Goal: Task Accomplishment & Management: Use online tool/utility

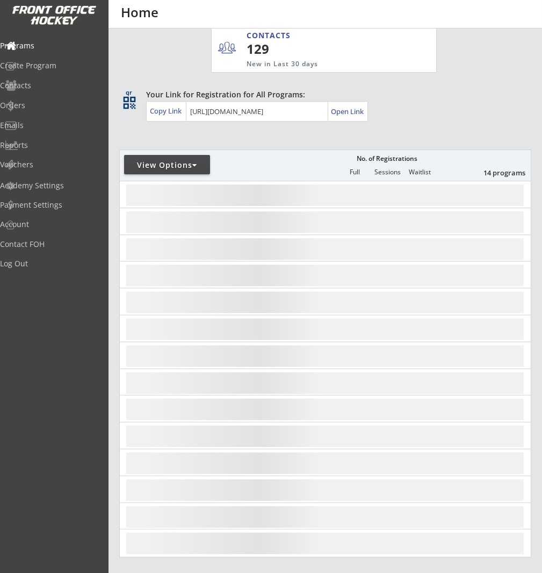
scroll to position [176, 0]
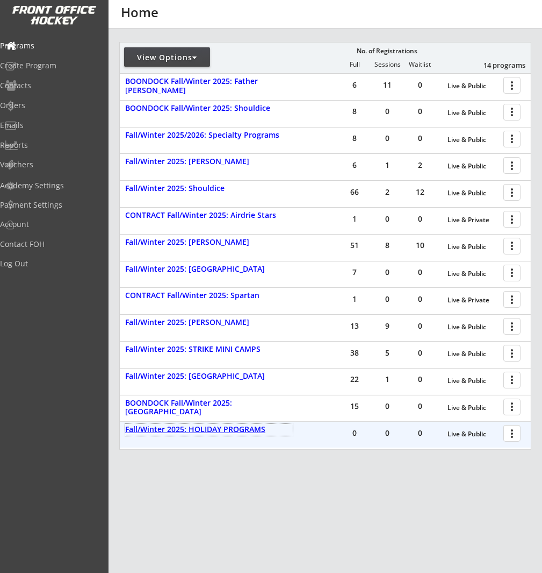
click at [245, 428] on div "Fall/Winter 2025: HOLIDAY PROGRAMS" at bounding box center [209, 429] width 168 height 9
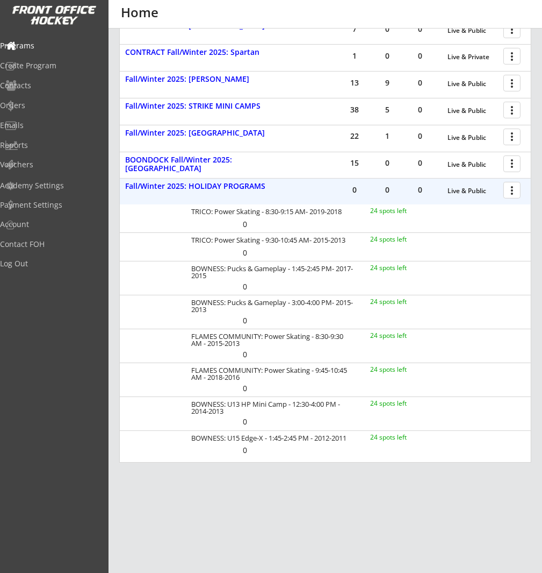
scroll to position [432, 0]
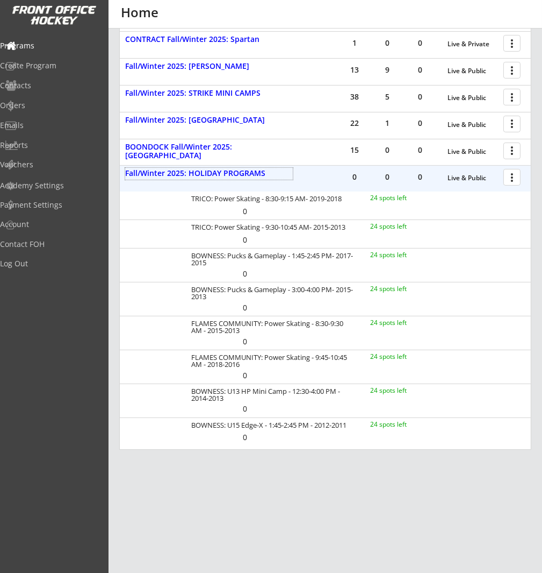
click at [521, 174] on div at bounding box center [514, 176] width 19 height 19
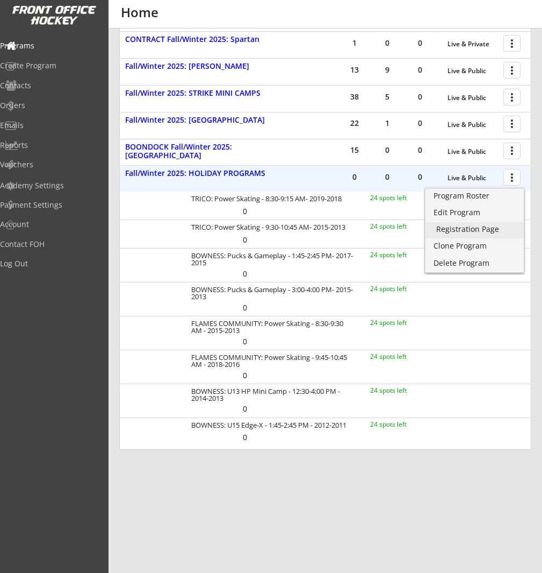
click at [498, 226] on div "Registration Page" at bounding box center [475, 229] width 77 height 8
click at [248, 175] on div "Fall/Winter 2025: HOLIDAY PROGRAMS" at bounding box center [209, 173] width 168 height 9
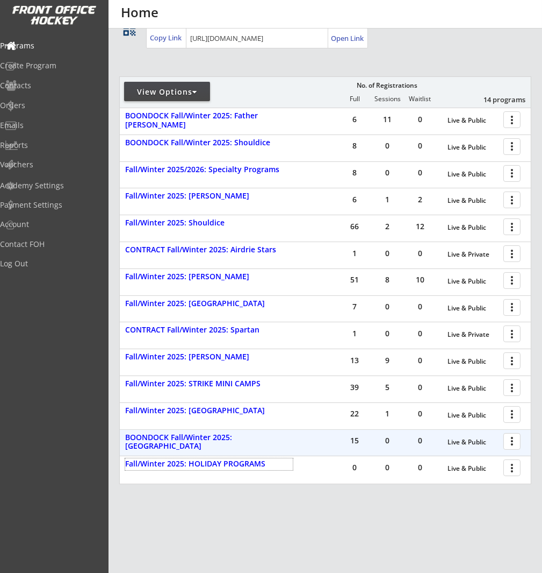
scroll to position [126, 0]
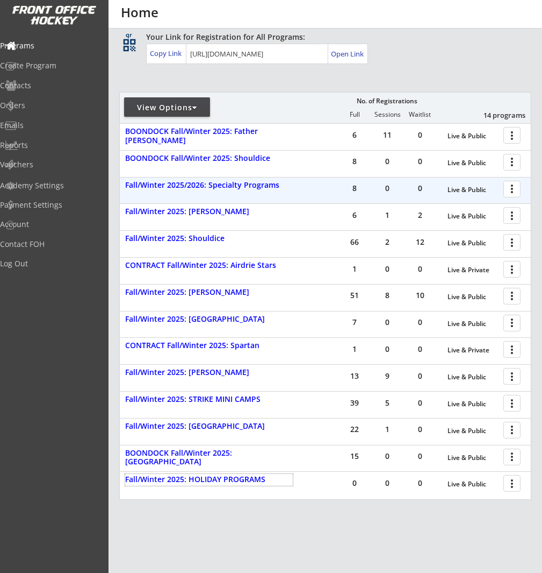
click at [512, 187] on div at bounding box center [514, 188] width 19 height 19
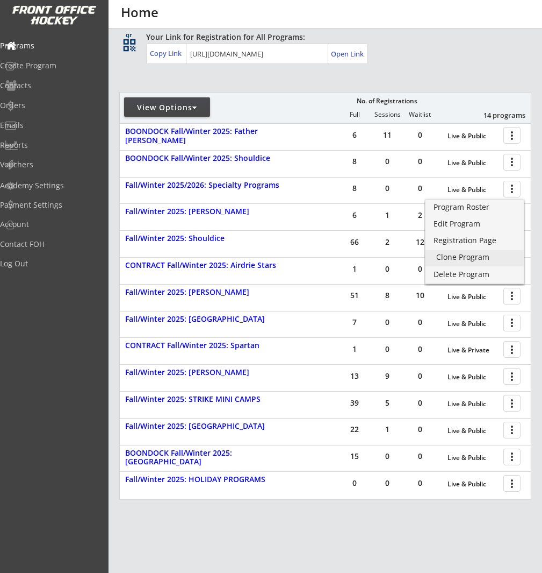
click at [489, 258] on div "Clone Program" at bounding box center [475, 257] width 77 height 8
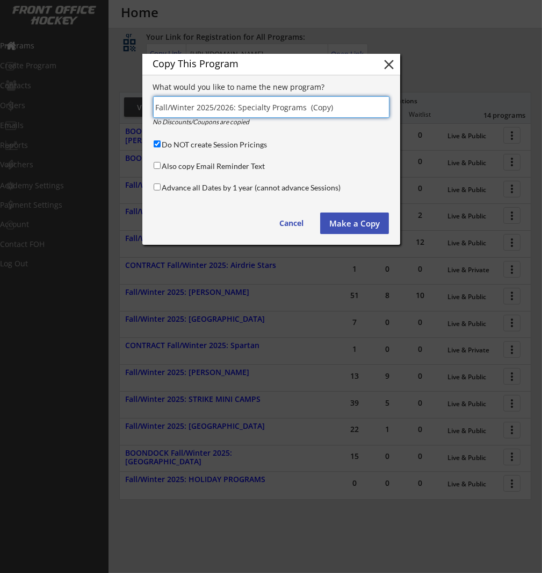
drag, startPoint x: 210, startPoint y: 100, endPoint x: 217, endPoint y: 98, distance: 7.8
click at [210, 100] on input "input" at bounding box center [271, 107] width 237 height 22
click at [270, 103] on input "input" at bounding box center [271, 107] width 237 height 22
drag, startPoint x: 346, startPoint y: 112, endPoint x: 222, endPoint y: 105, distance: 124.4
click at [231, 106] on input "input" at bounding box center [271, 107] width 237 height 22
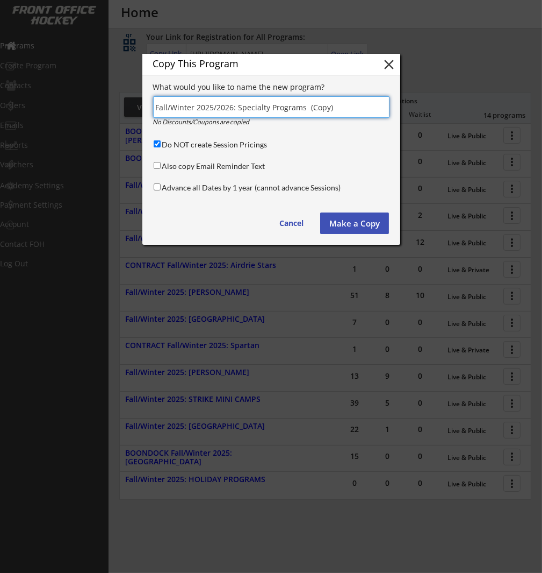
click at [194, 108] on input "input" at bounding box center [271, 107] width 237 height 22
drag, startPoint x: 195, startPoint y: 106, endPoint x: 156, endPoint y: 106, distance: 38.2
click at [156, 106] on input "input" at bounding box center [271, 107] width 237 height 22
click at [193, 108] on input "input" at bounding box center [271, 107] width 237 height 22
drag, startPoint x: 339, startPoint y: 109, endPoint x: 238, endPoint y: 106, distance: 101.1
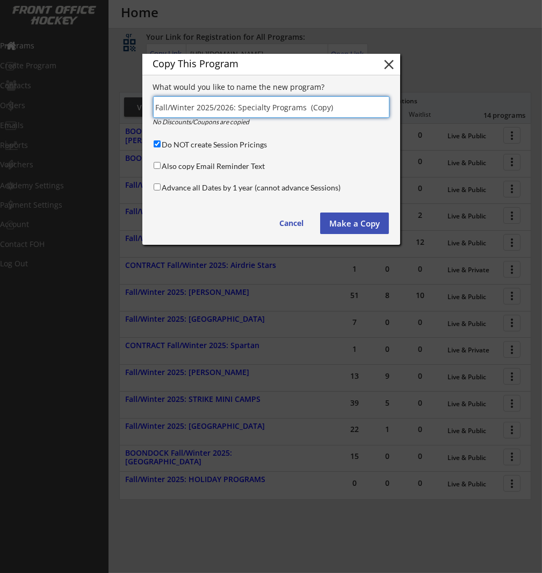
click at [238, 107] on input "input" at bounding box center [271, 107] width 237 height 22
click at [339, 224] on button "Make a Copy" at bounding box center [354, 223] width 69 height 22
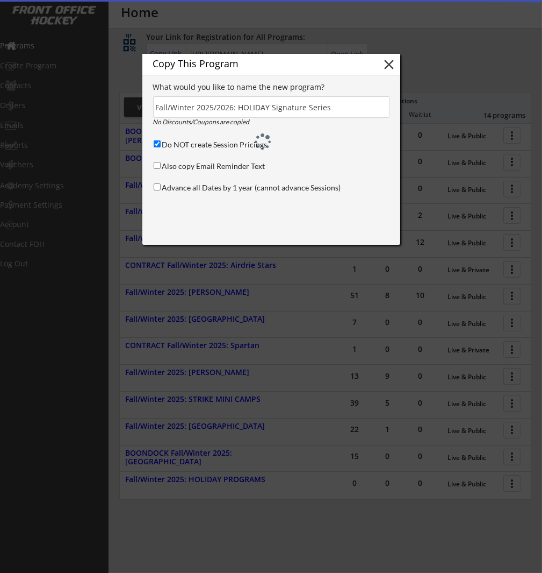
type input "(Copy)"
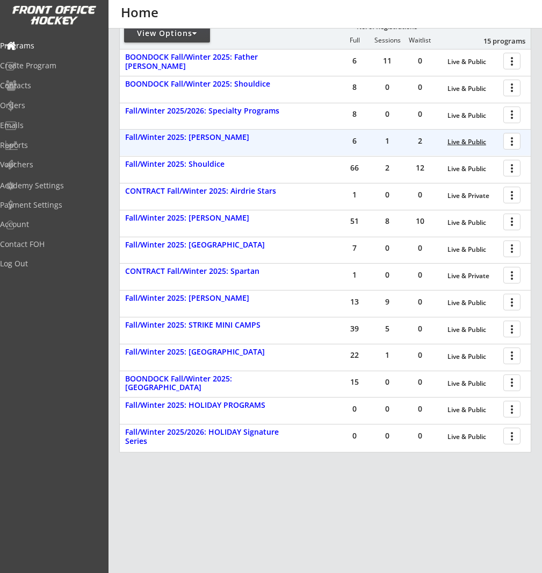
scroll to position [203, 0]
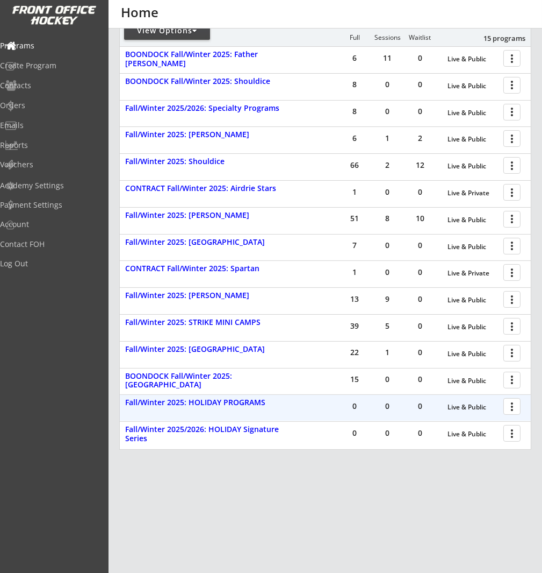
click at [511, 411] on div at bounding box center [514, 405] width 19 height 19
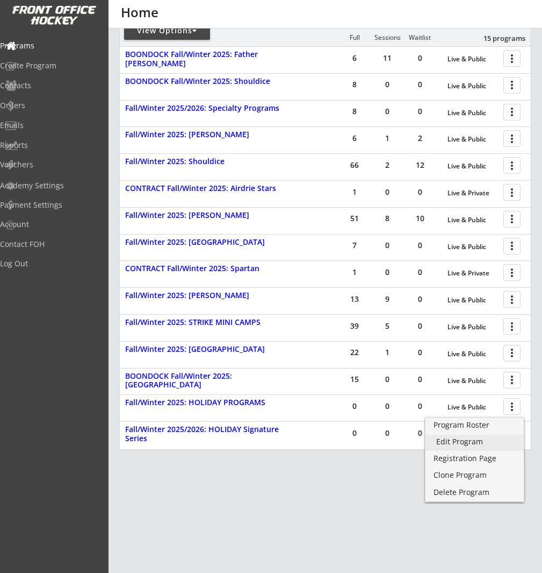
click at [501, 438] on div "Edit Program" at bounding box center [475, 442] width 77 height 8
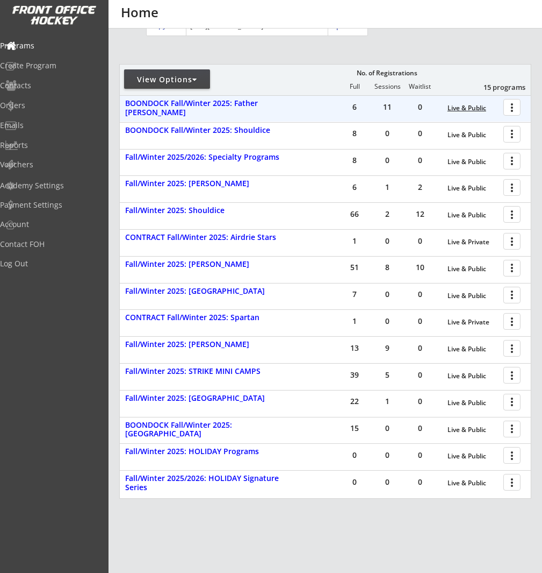
scroll to position [155, 0]
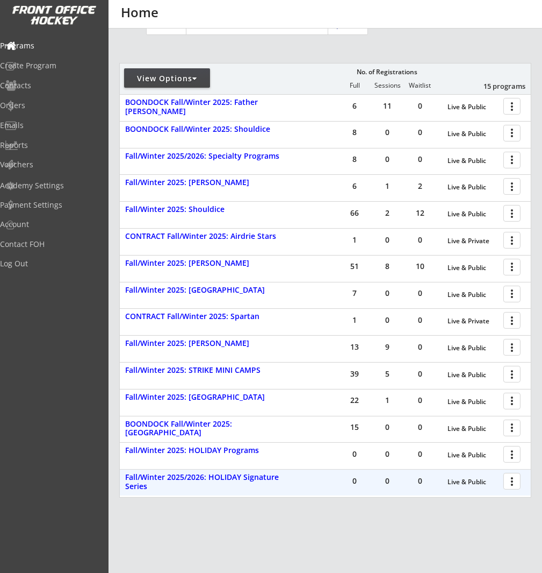
click at [514, 483] on div at bounding box center [514, 480] width 19 height 19
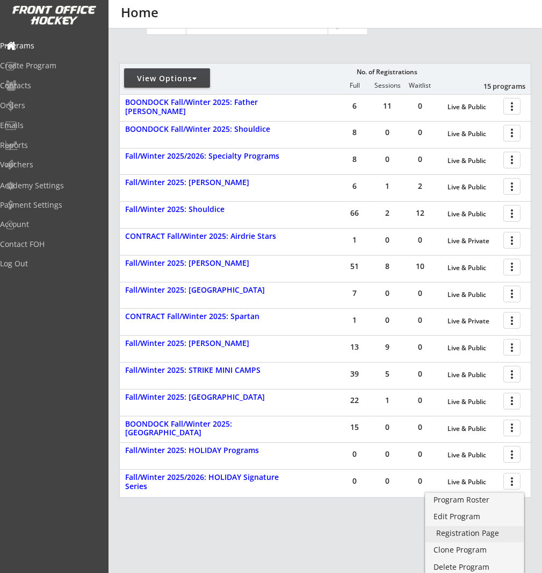
click at [508, 533] on div "Registration Page" at bounding box center [475, 533] width 77 height 8
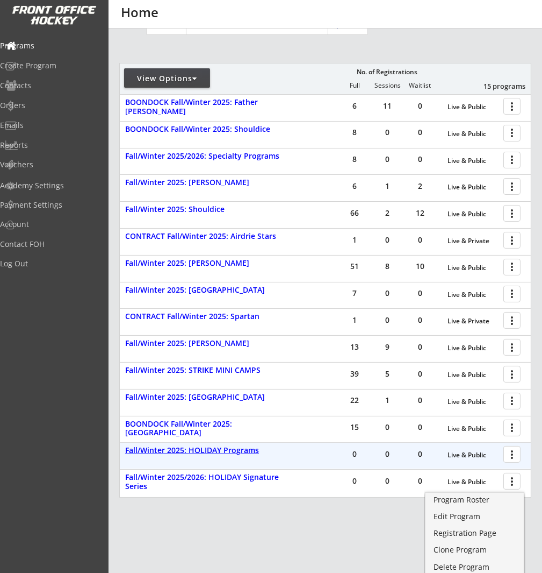
click at [244, 448] on div "Fall/Winter 2025: HOLIDAY Programs" at bounding box center [209, 450] width 168 height 9
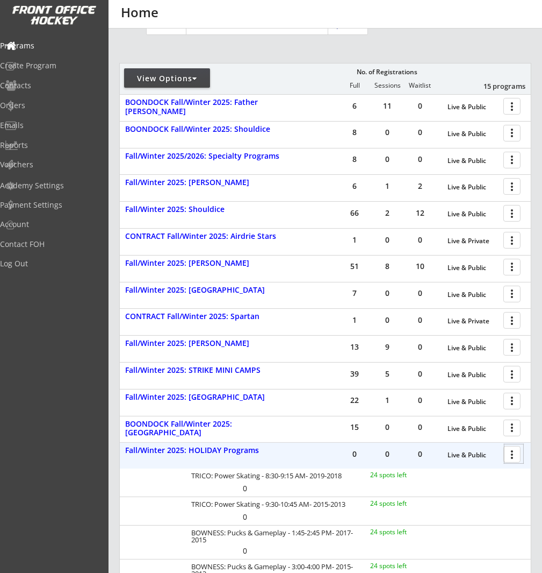
click at [512, 457] on div at bounding box center [514, 453] width 19 height 19
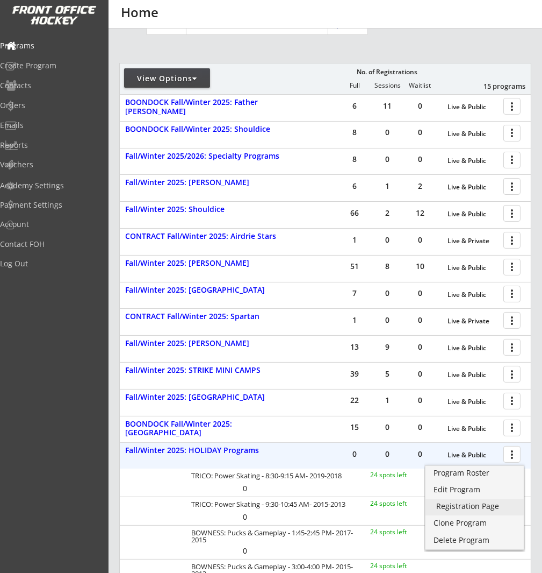
click at [495, 508] on div "Registration Page" at bounding box center [475, 506] width 77 height 8
click at [509, 453] on div at bounding box center [514, 453] width 19 height 19
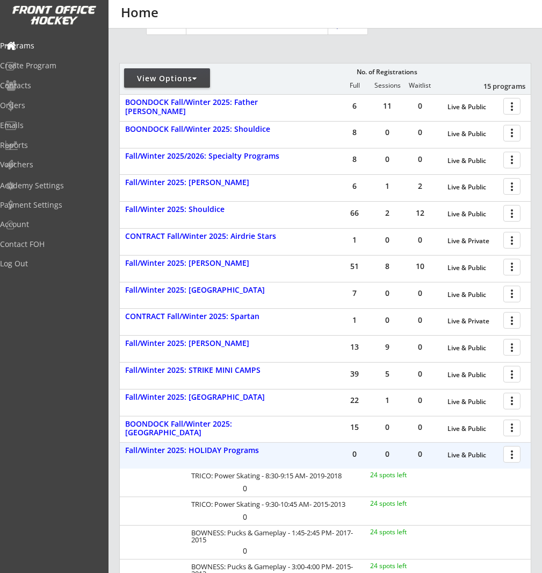
click at [514, 453] on div at bounding box center [514, 453] width 19 height 19
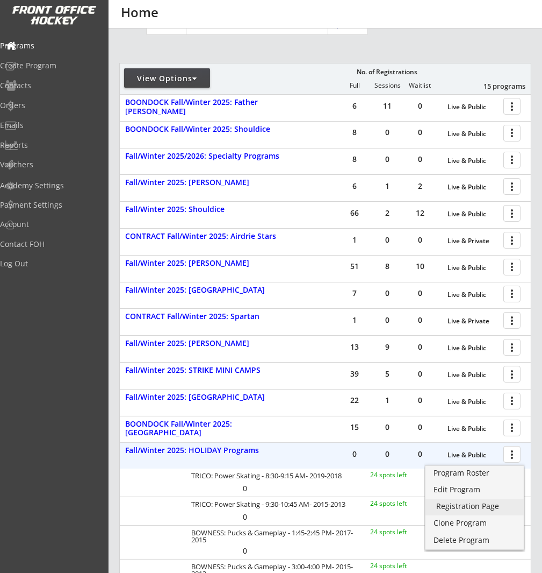
click at [499, 503] on div "Registration Page" at bounding box center [475, 506] width 77 height 8
click at [502, 492] on div "Edit Program" at bounding box center [475, 489] width 77 height 8
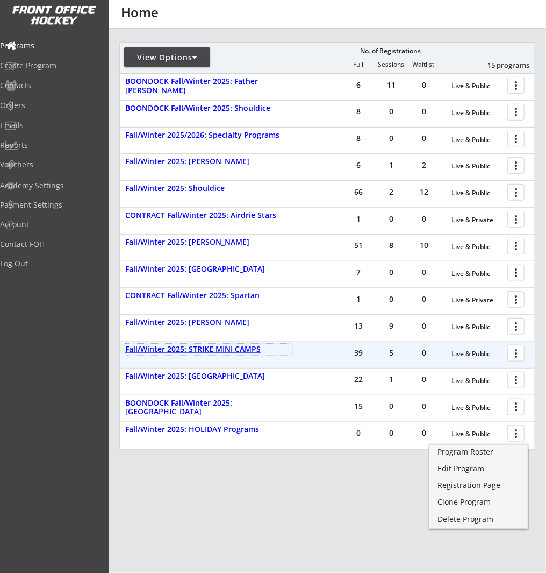
click at [240, 354] on div "Fall/Winter 2025: STRIKE MINI CAMPS" at bounding box center [209, 349] width 168 height 9
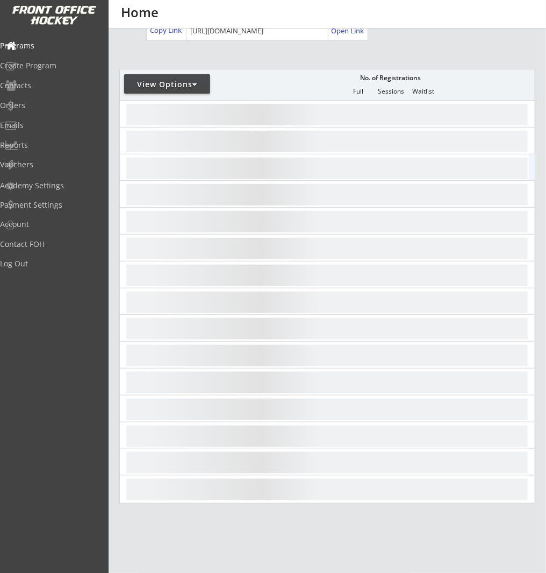
scroll to position [176, 0]
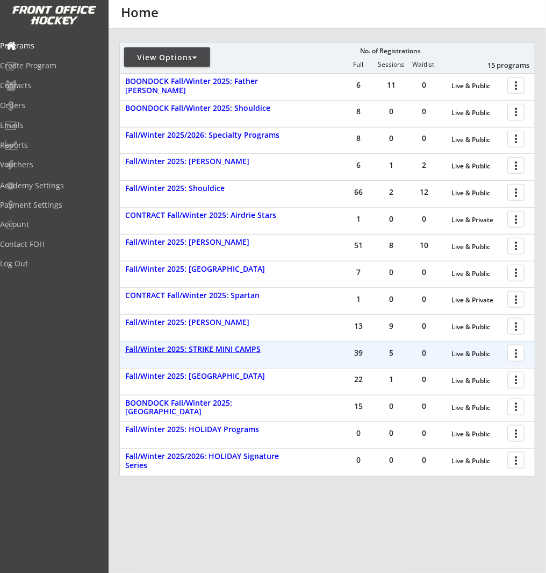
click at [252, 353] on div "Fall/Winter 2025: STRIKE MINI CAMPS" at bounding box center [209, 349] width 168 height 9
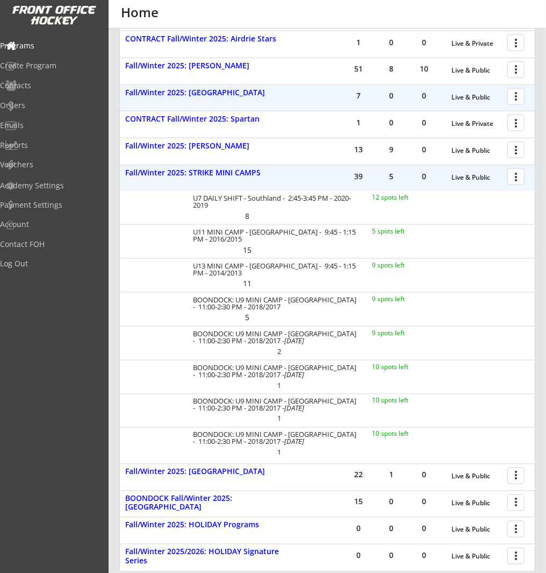
scroll to position [321, 0]
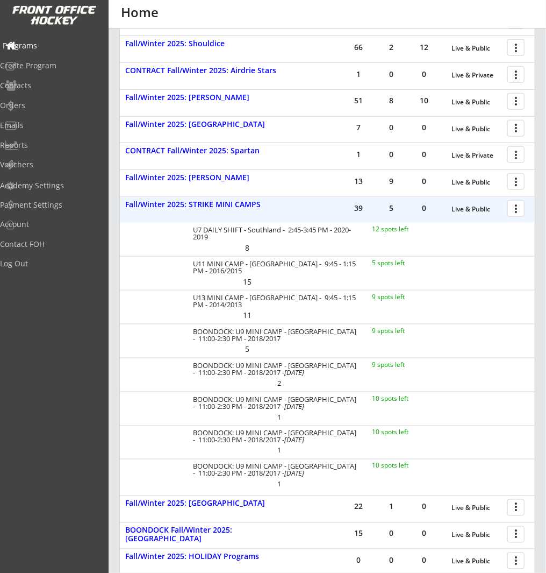
click at [74, 44] on div "Programs" at bounding box center [51, 46] width 97 height 8
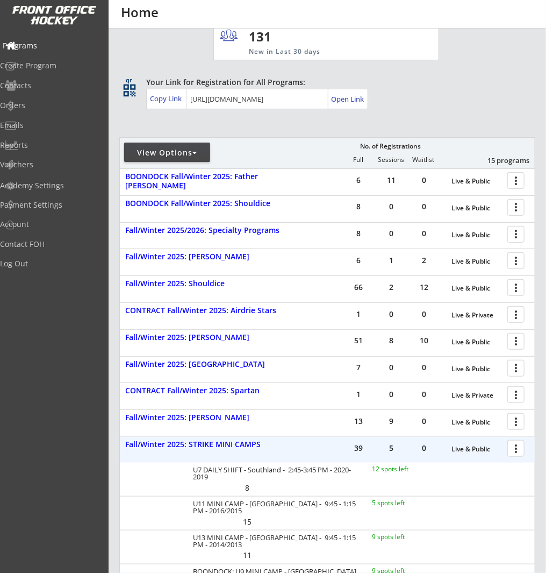
scroll to position [0, 0]
